Goal: Task Accomplishment & Management: Manage account settings

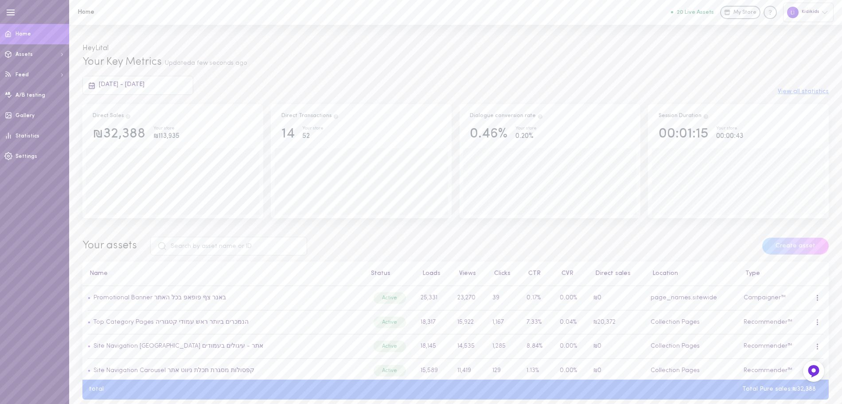
click at [709, 12] on button "20 Live Assets" at bounding box center [692, 12] width 43 height 6
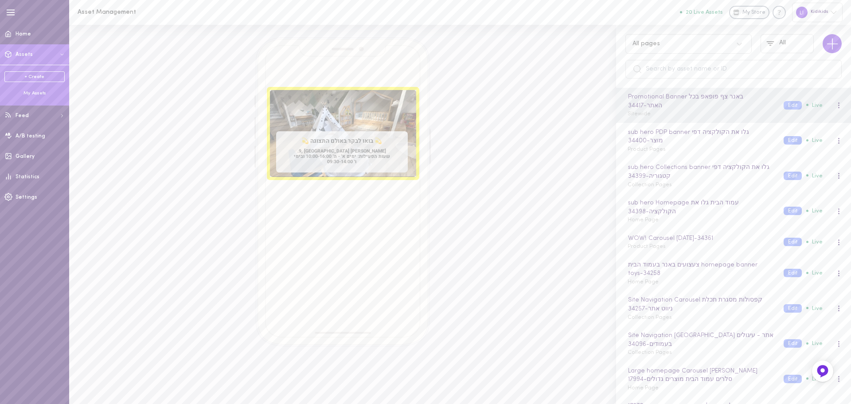
click at [674, 68] on input "text" at bounding box center [734, 69] width 216 height 19
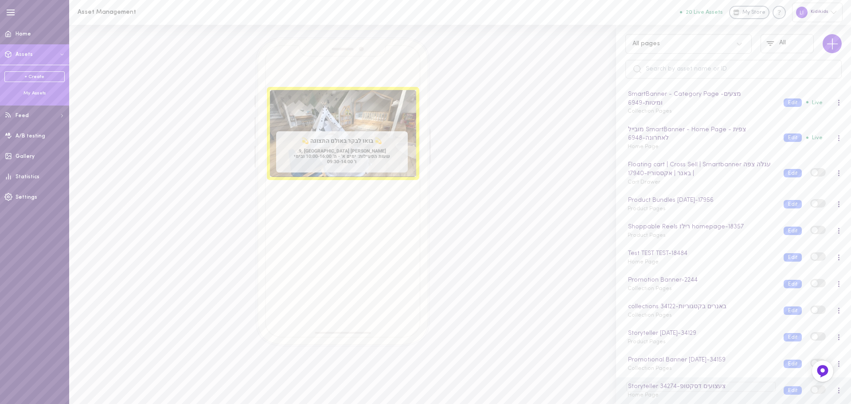
click at [722, 386] on div "Storyteller צעצועים דסקטופ - 34274" at bounding box center [700, 387] width 149 height 10
click at [784, 388] on button "Edit" at bounding box center [793, 390] width 18 height 8
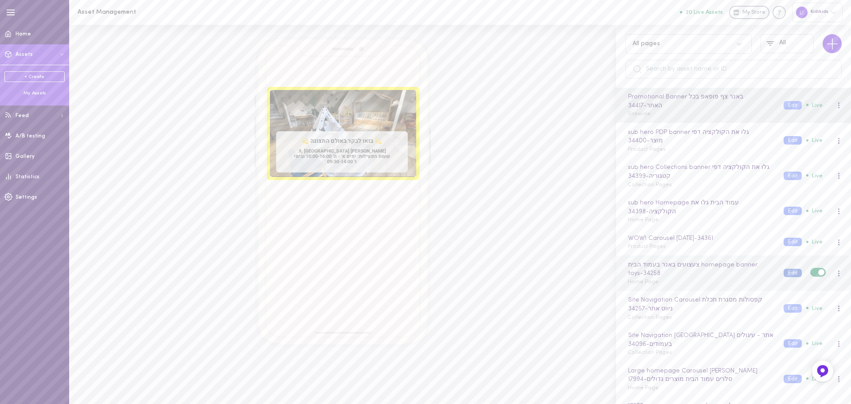
click at [786, 271] on button "Edit" at bounding box center [793, 273] width 18 height 8
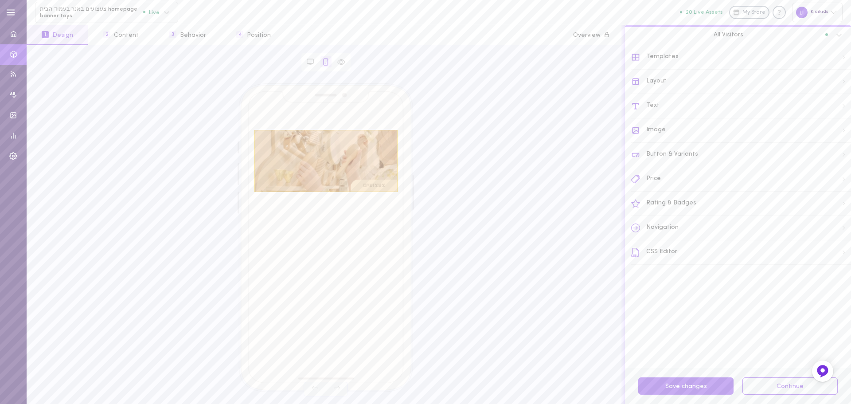
click at [324, 161] on div at bounding box center [325, 161] width 143 height 62
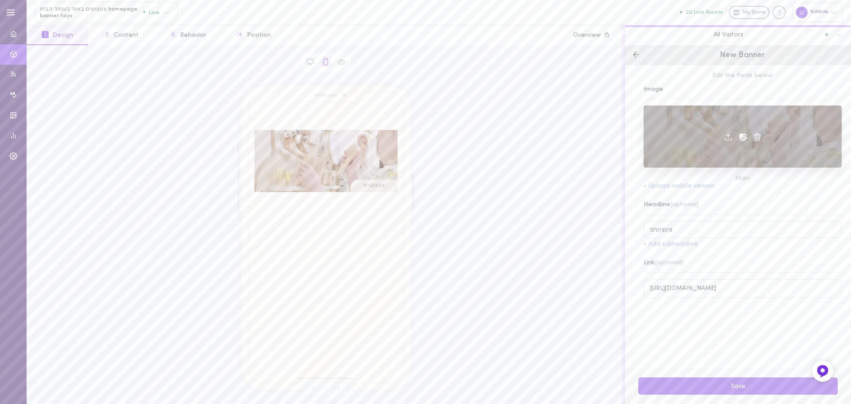
click at [739, 133] on icon at bounding box center [743, 137] width 9 height 9
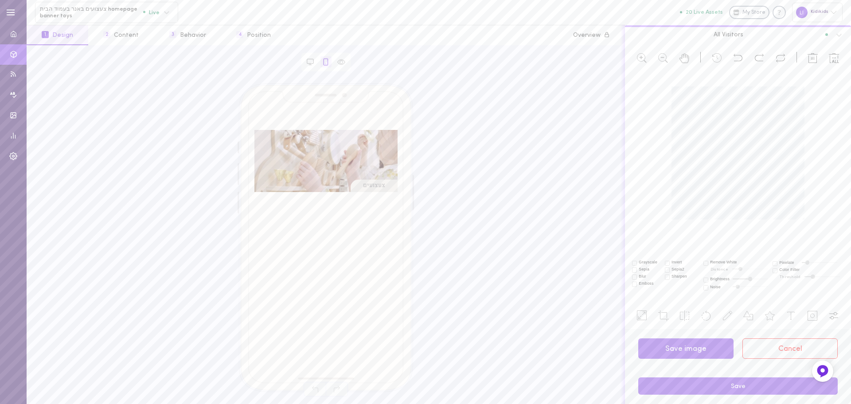
click at [826, 34] on span at bounding box center [827, 34] width 3 height 3
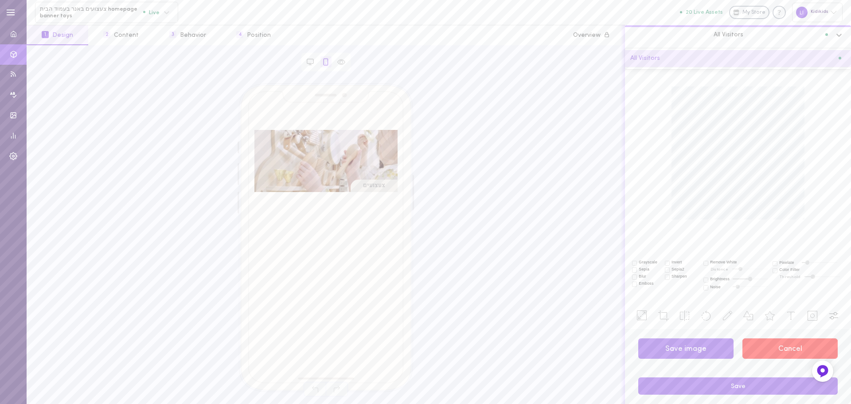
click at [799, 351] on button "Cancel" at bounding box center [790, 348] width 95 height 21
